Goal: Go to known website: Go to known website

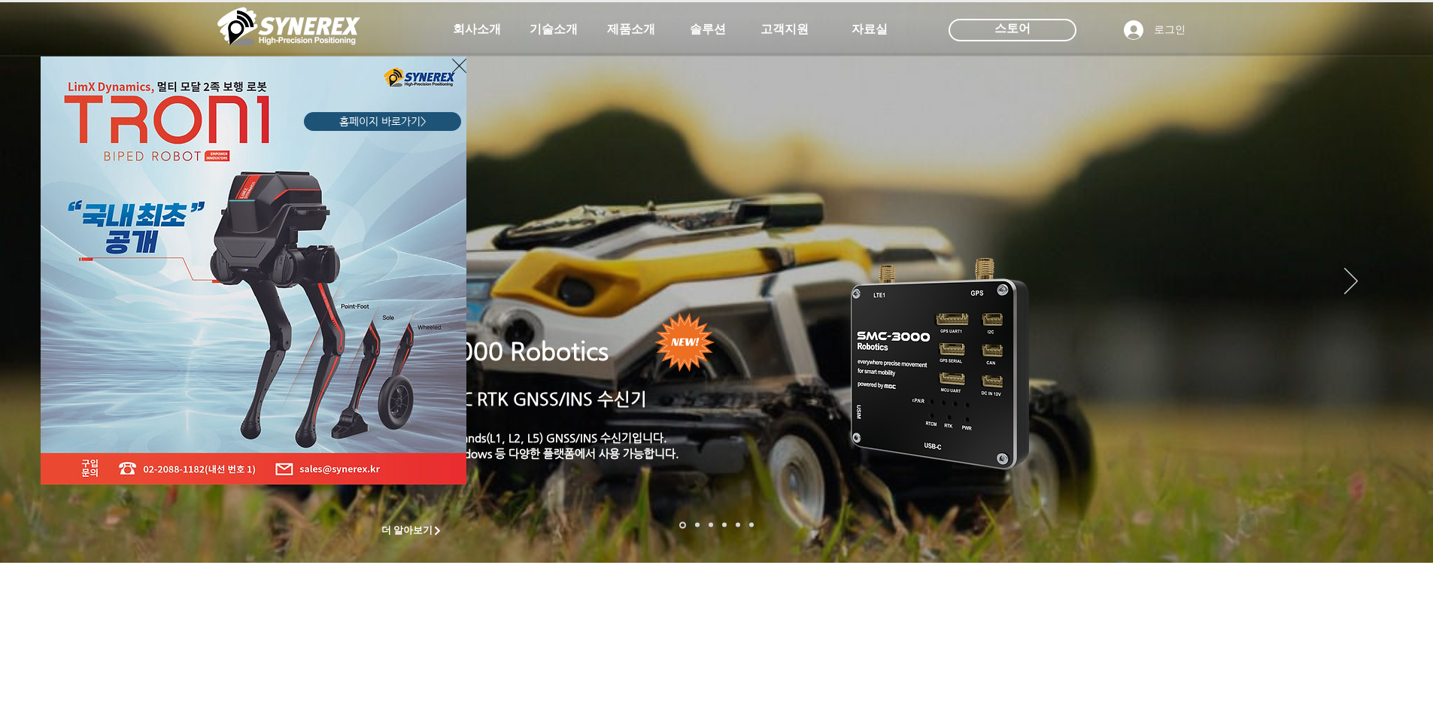
click at [363, 117] on span "홈페이지 바로가기>" at bounding box center [382, 121] width 87 height 15
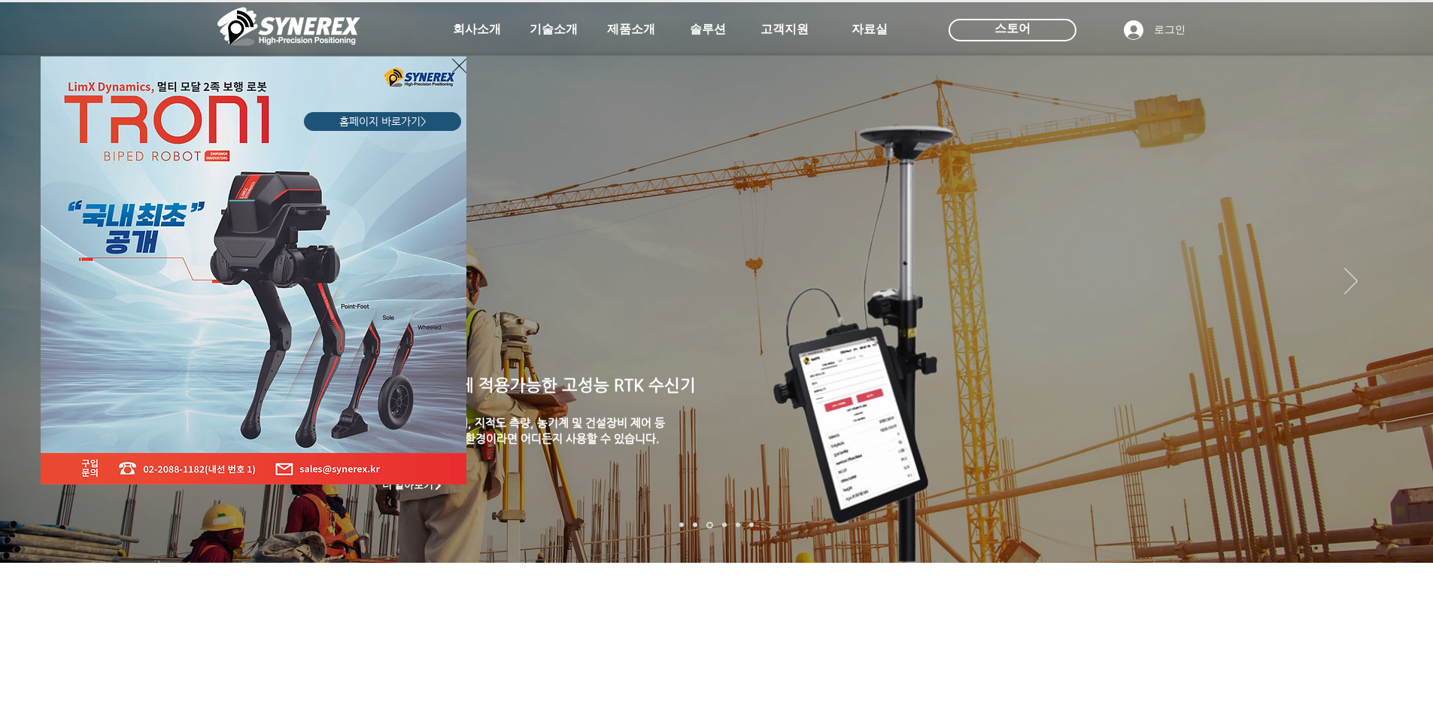
click at [375, 120] on span "홈페이지 바로가기>" at bounding box center [382, 121] width 87 height 15
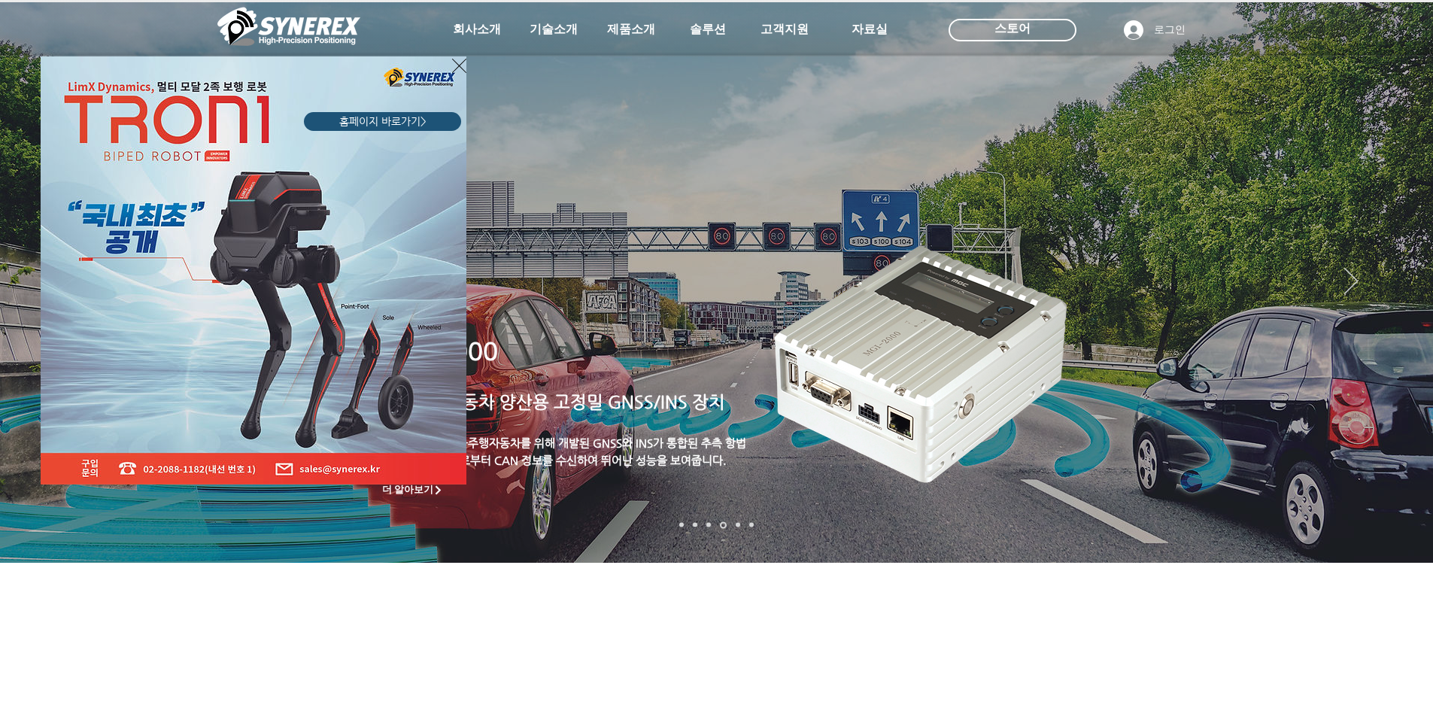
click at [392, 123] on span "홈페이지 바로가기>" at bounding box center [382, 121] width 87 height 15
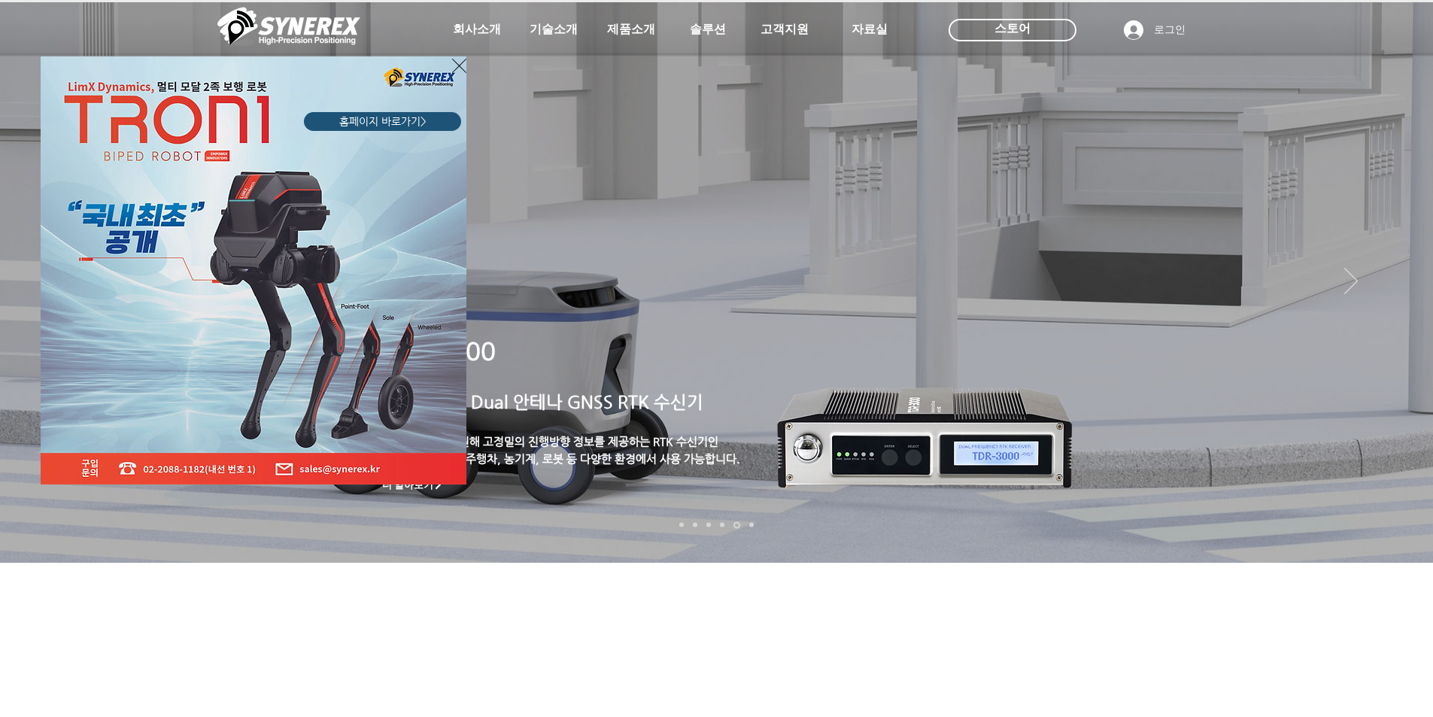
click at [630, 29] on div "LimX Dinamics" at bounding box center [716, 358] width 1433 height 717
click at [457, 65] on icon "사이트로 돌아가기" at bounding box center [459, 65] width 14 height 19
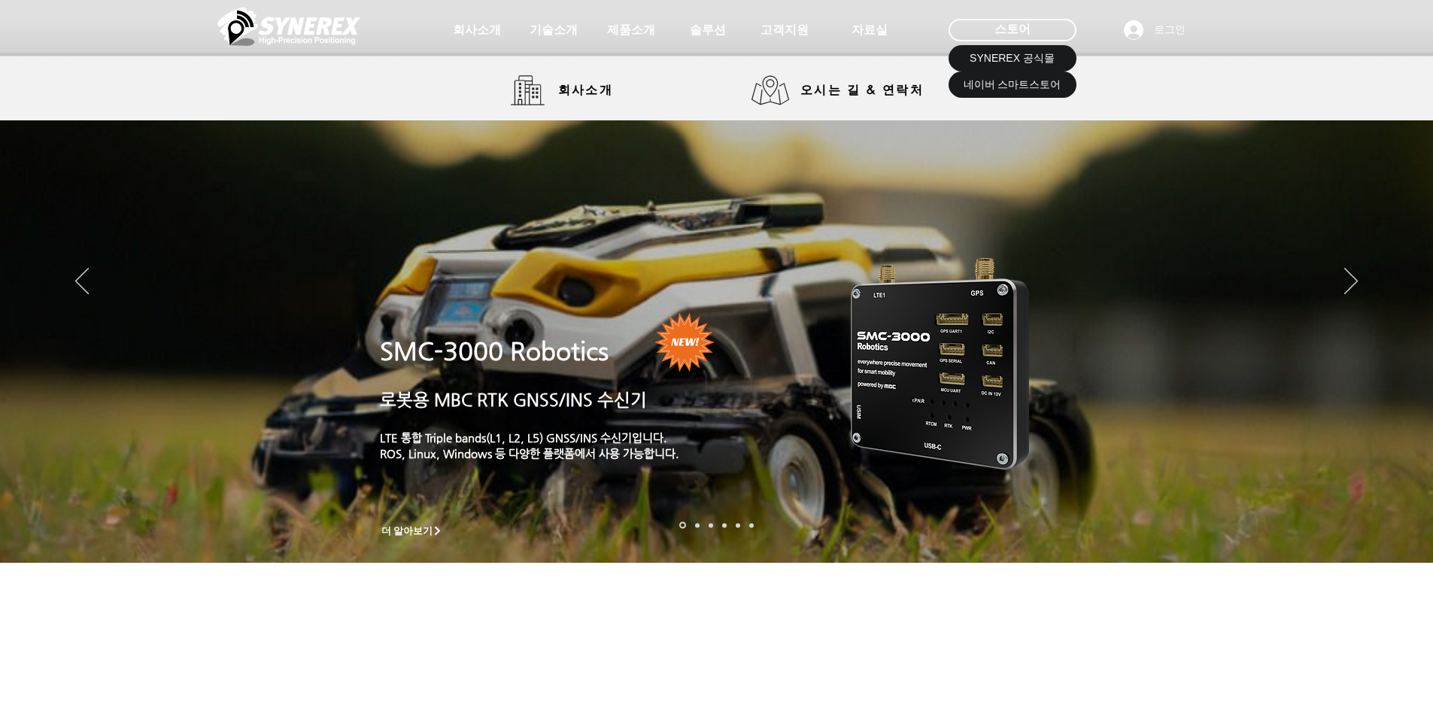
click at [281, 34] on img at bounding box center [288, 26] width 143 height 45
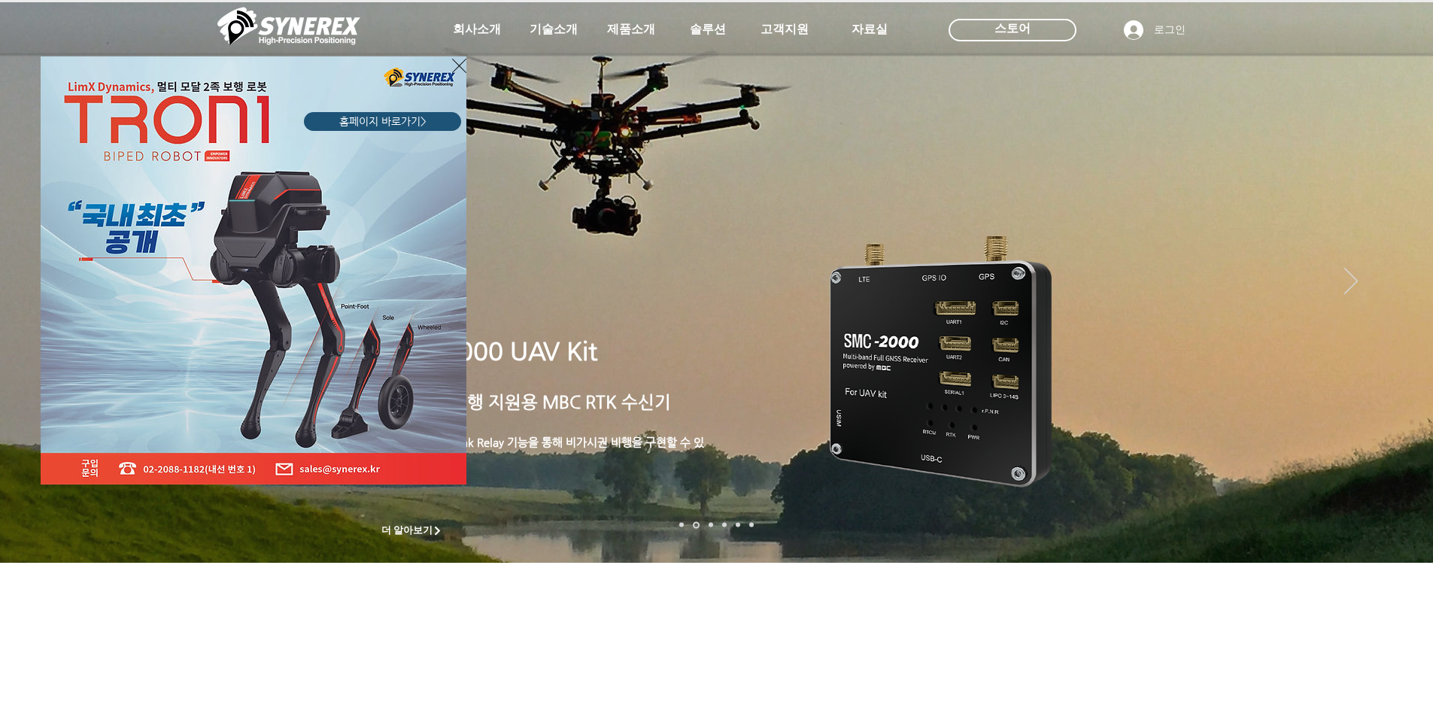
click at [372, 123] on span "홈페이지 바로가기>" at bounding box center [382, 121] width 87 height 15
